Goal: Task Accomplishment & Management: Manage account settings

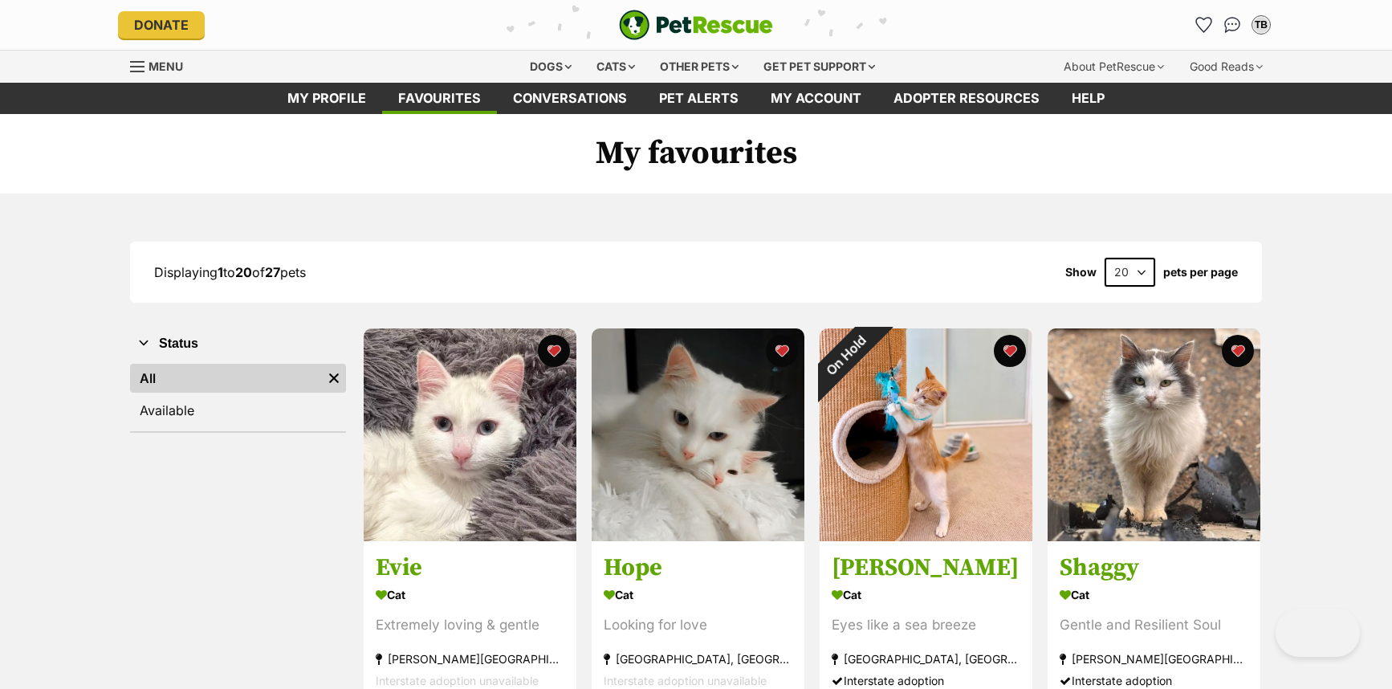
click at [1137, 270] on select "20 40 60" at bounding box center [1129, 272] width 51 height 29
select select "40"
click at [1104, 258] on select "20 40 60" at bounding box center [1129, 272] width 51 height 29
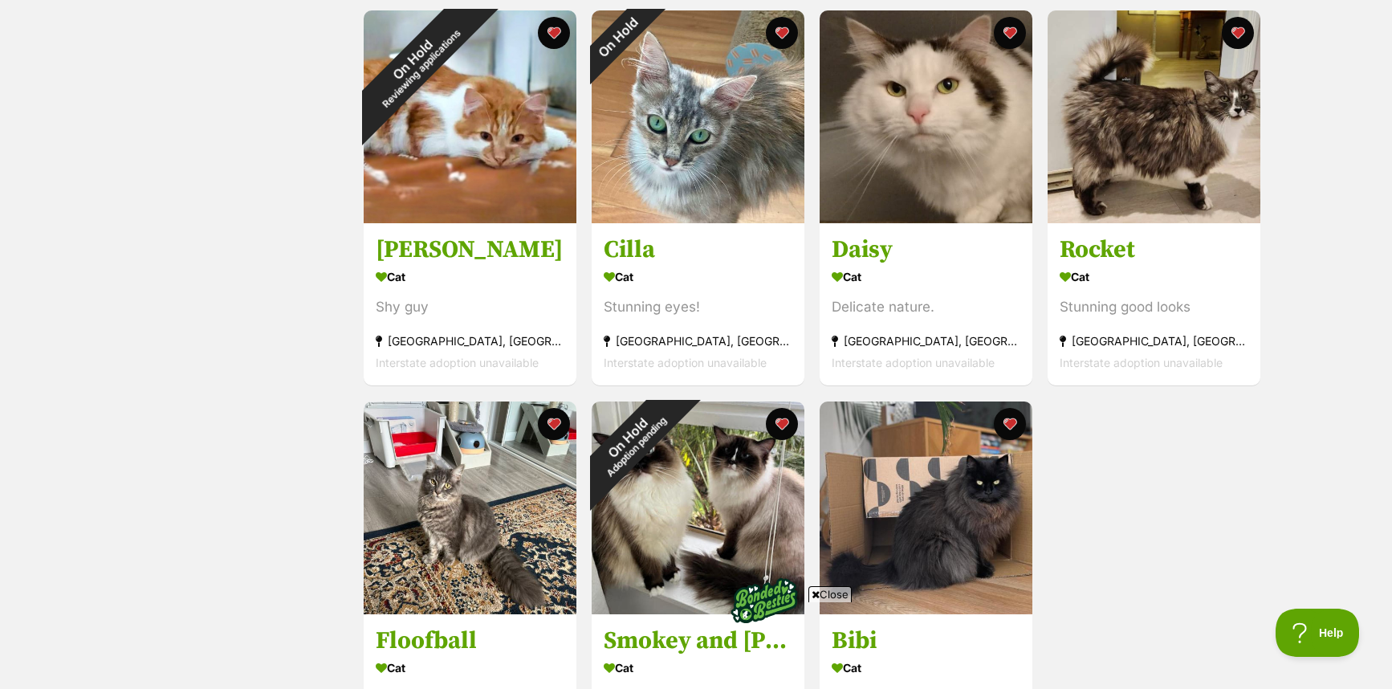
scroll to position [1846, 0]
